Goal: Task Accomplishment & Management: Manage account settings

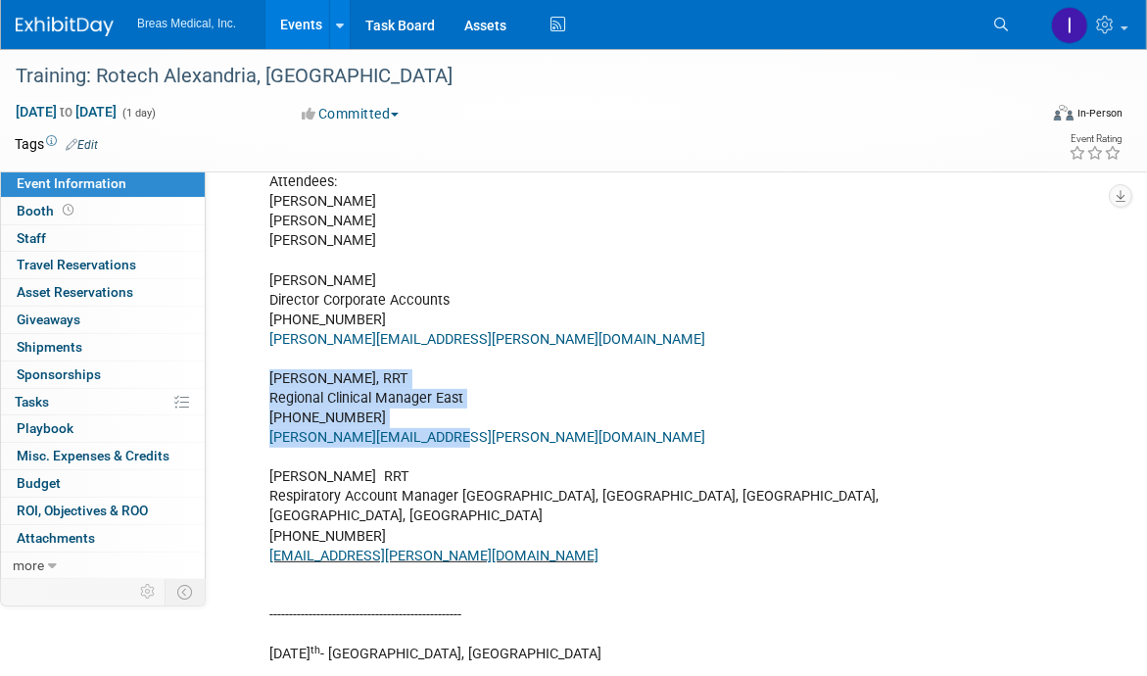
click at [307, 28] on link "Events" at bounding box center [301, 24] width 72 height 49
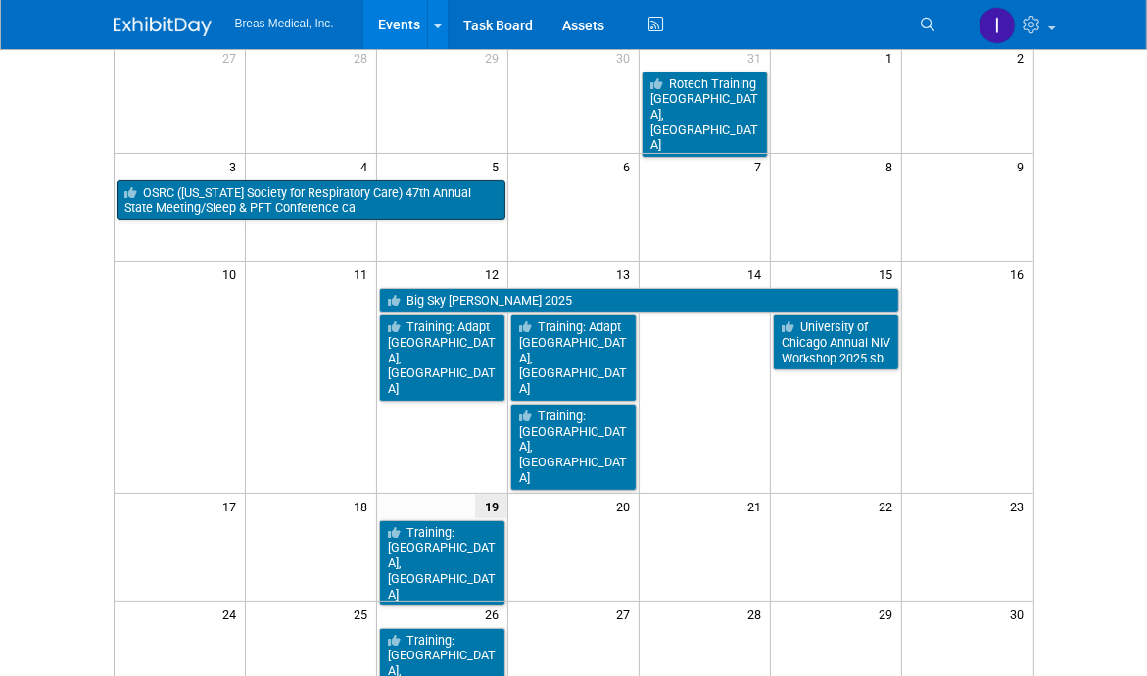
scroll to position [196, 0]
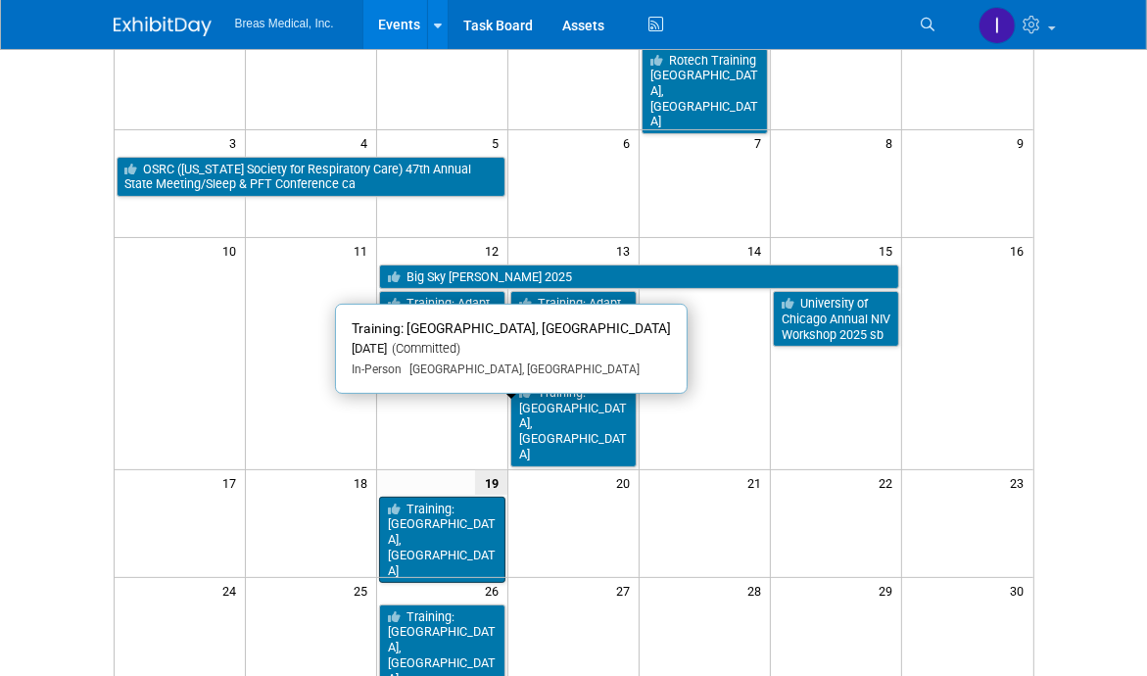
click at [425, 497] on link "Training: [GEOGRAPHIC_DATA], [GEOGRAPHIC_DATA]" at bounding box center [442, 540] width 126 height 87
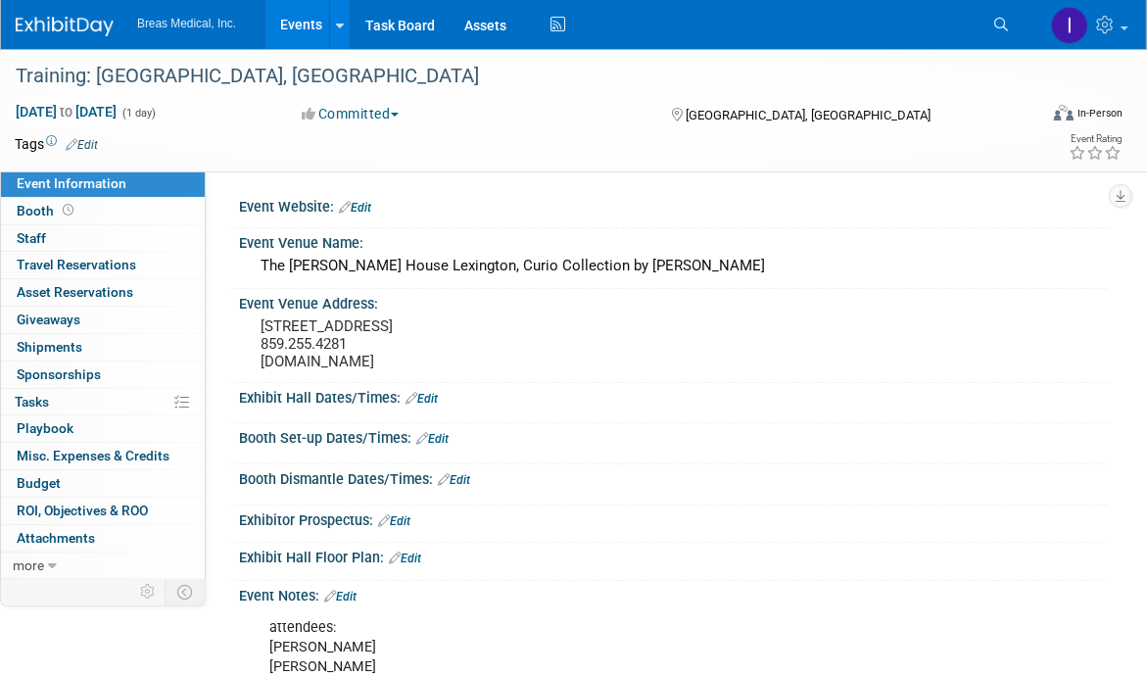
click at [357, 603] on link "Edit" at bounding box center [340, 597] width 32 height 14
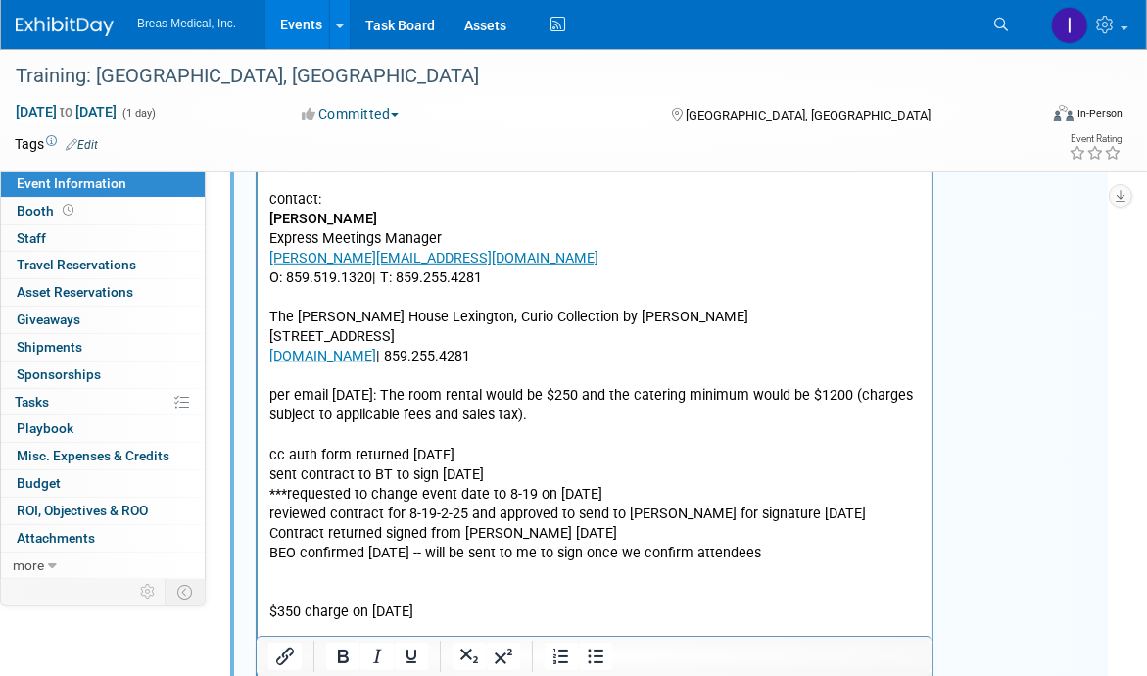
scroll to position [1610, 0]
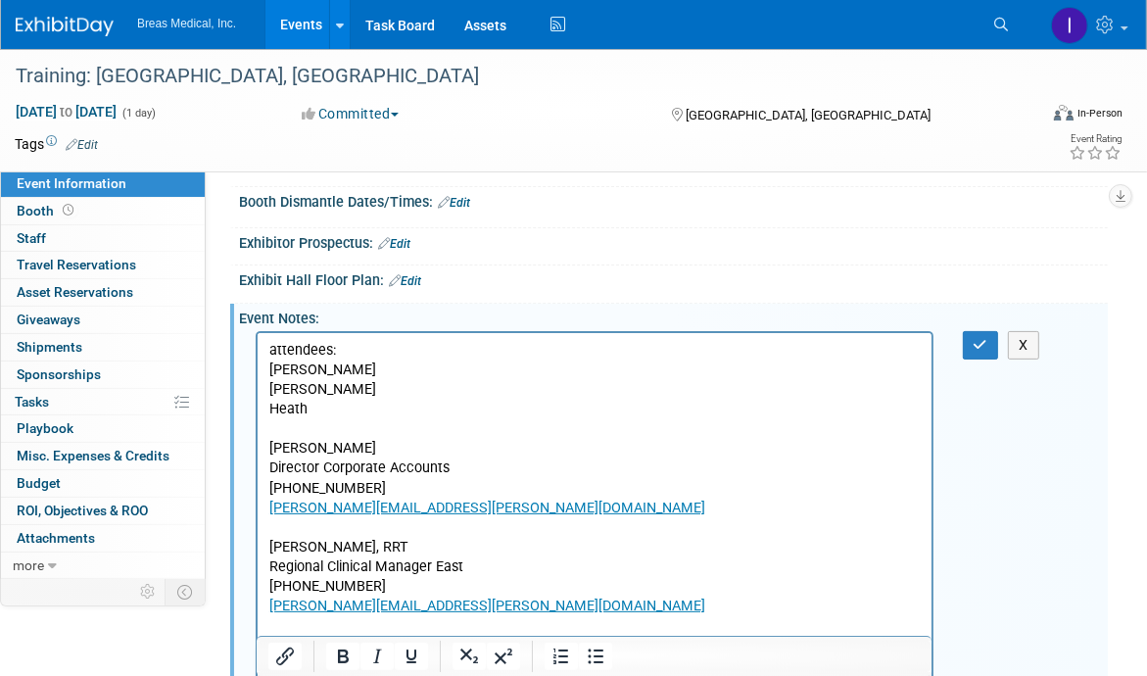
scroll to position [238, 0]
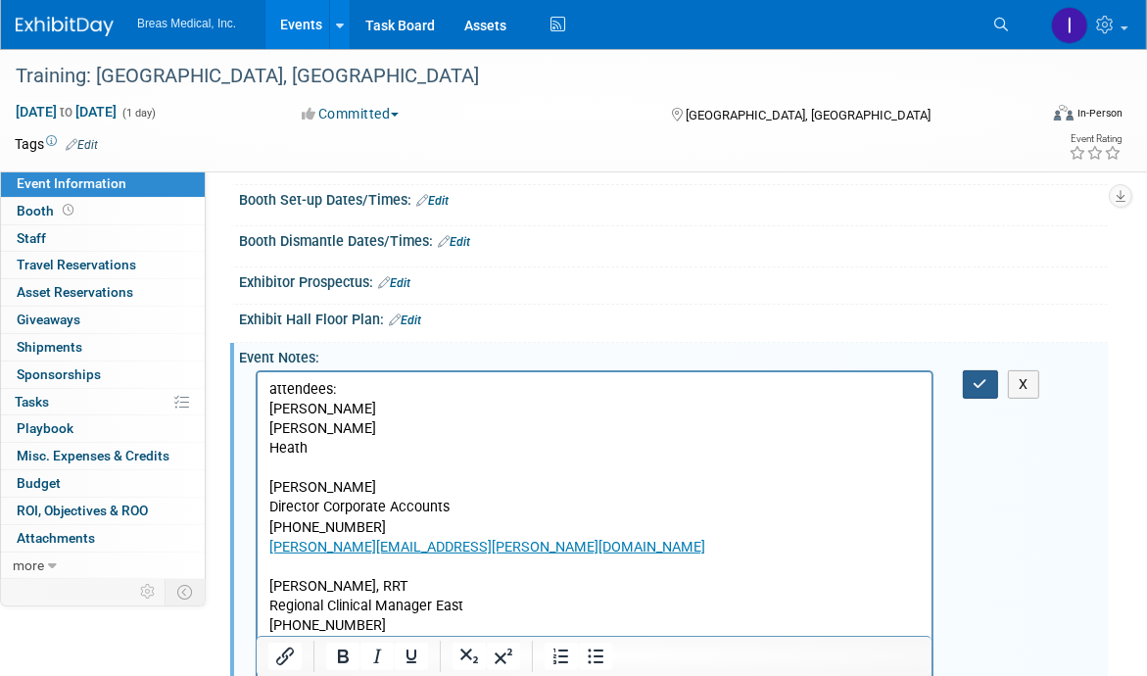
click at [972, 394] on button "button" at bounding box center [981, 384] width 36 height 28
